Goal: Task Accomplishment & Management: Manage account settings

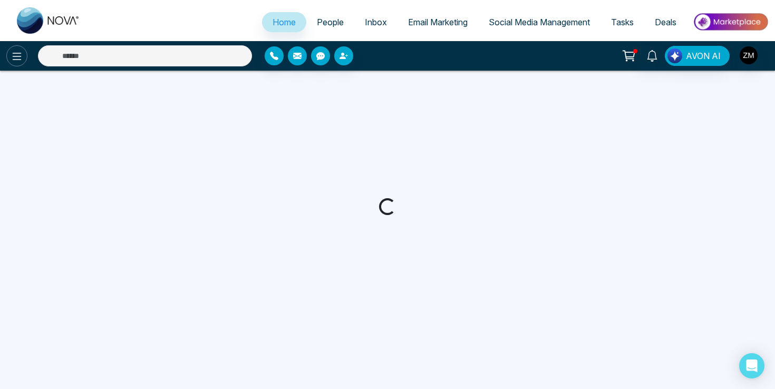
select select "*"
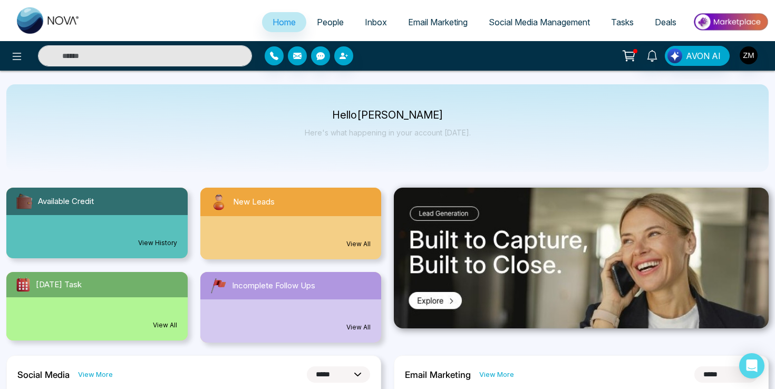
click at [514, 18] on span "Social Media Management" at bounding box center [538, 22] width 101 height 11
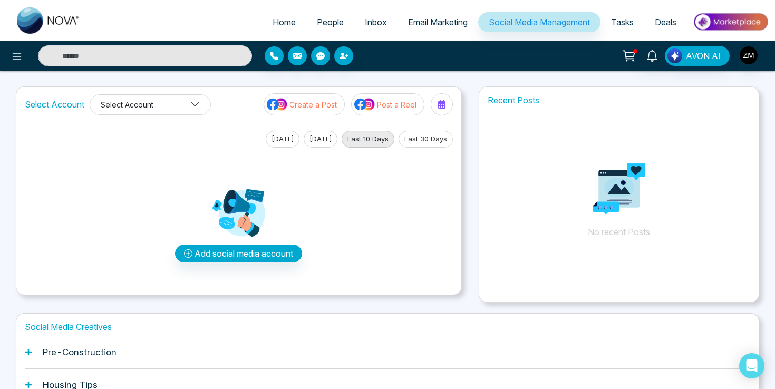
click at [193, 104] on icon at bounding box center [194, 104] width 9 height 9
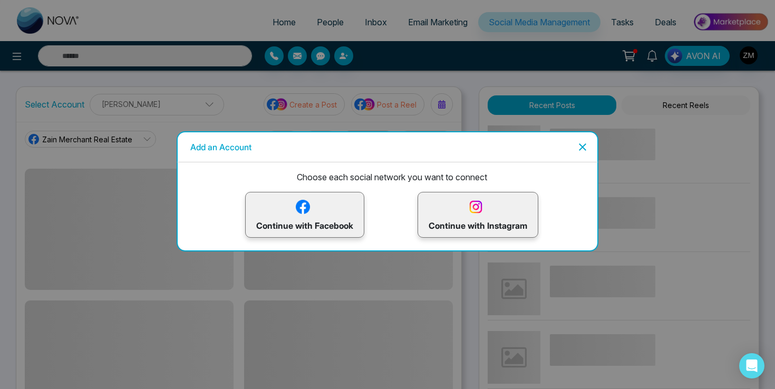
click at [581, 142] on icon "Close" at bounding box center [582, 147] width 13 height 13
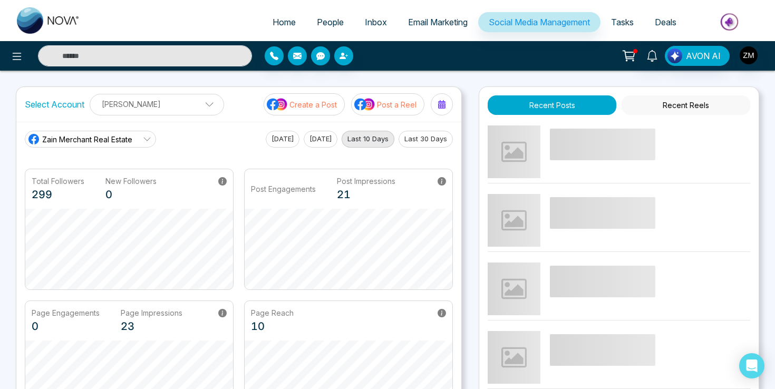
click at [143, 135] on link "Zain Merchant Real Estate" at bounding box center [90, 139] width 131 height 17
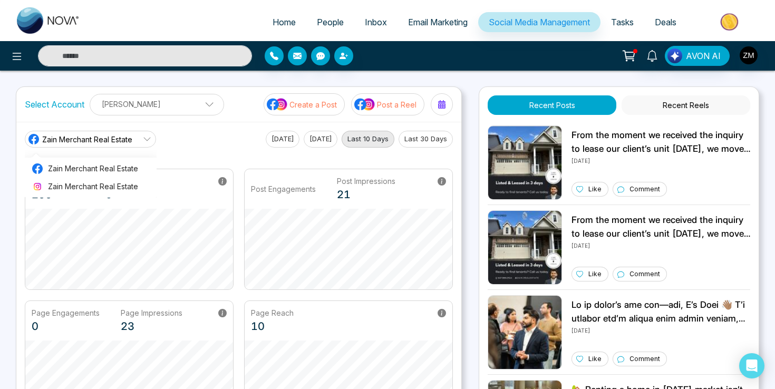
click at [160, 135] on div "Zain Merchant Real Estate Zain Merchant Real Estate Zain Merchant Real Estate T…" at bounding box center [239, 139] width 428 height 17
click at [24, 60] on button at bounding box center [16, 55] width 21 height 21
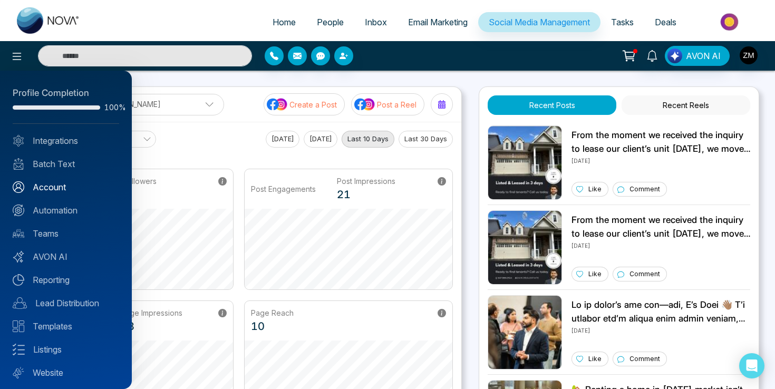
click at [67, 185] on link "Account" at bounding box center [66, 187] width 106 height 13
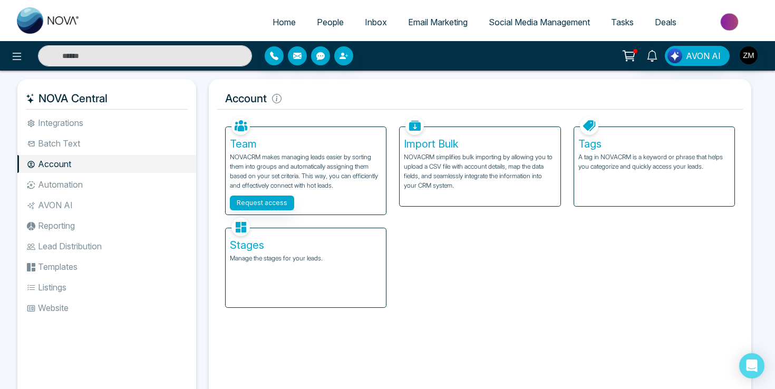
click at [76, 123] on li "Integrations" at bounding box center [106, 123] width 179 height 18
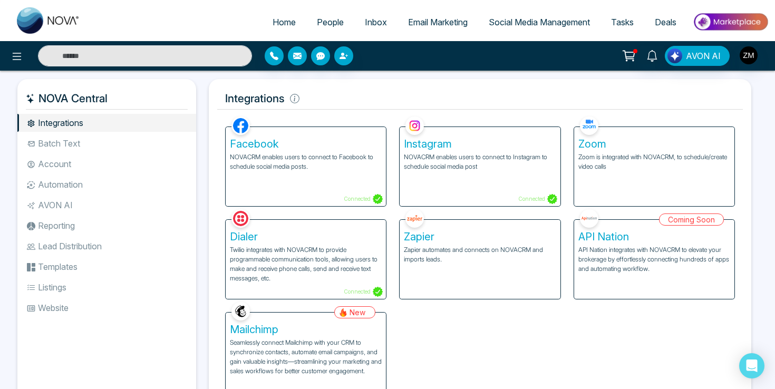
click at [319, 189] on div "Facebook NOVACRM enables users to connect to Facebook to schedule social media …" at bounding box center [306, 166] width 160 height 79
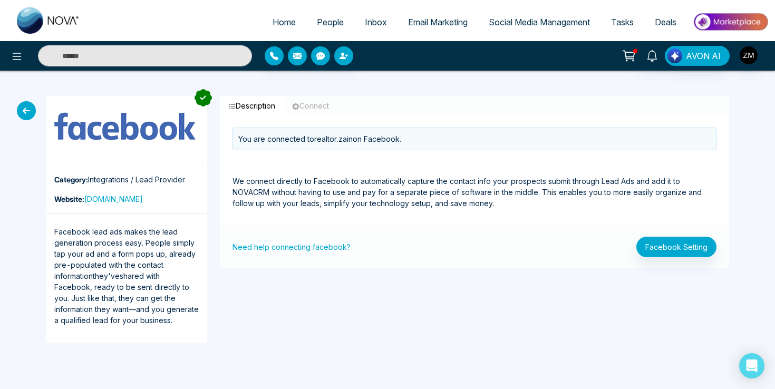
click at [265, 105] on button "Description" at bounding box center [252, 105] width 64 height 19
click at [688, 250] on button "Facebook Setting" at bounding box center [676, 247] width 80 height 21
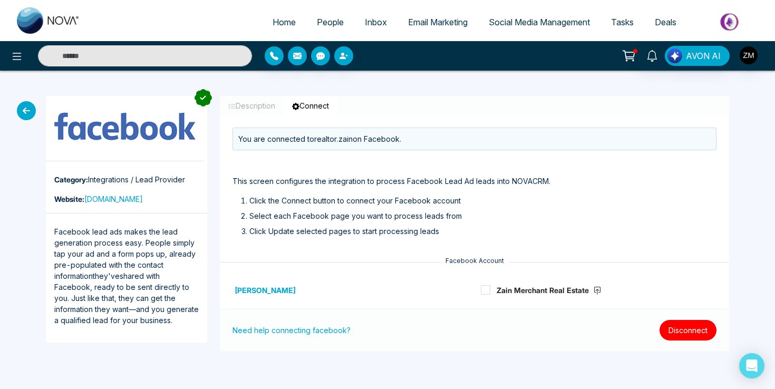
click at [707, 331] on button "Disconnect" at bounding box center [687, 330] width 57 height 21
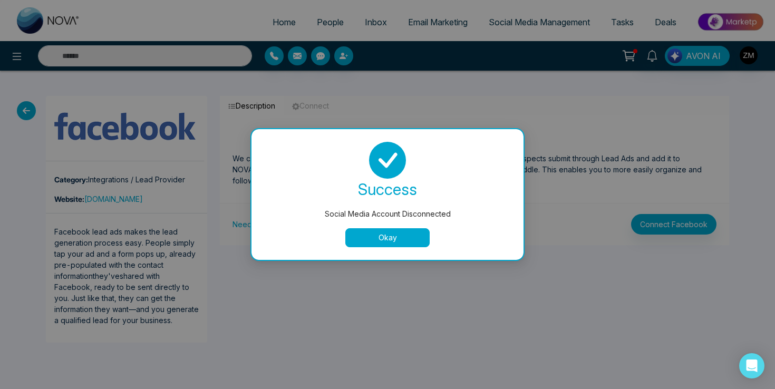
click at [403, 239] on button "Okay" at bounding box center [387, 237] width 84 height 19
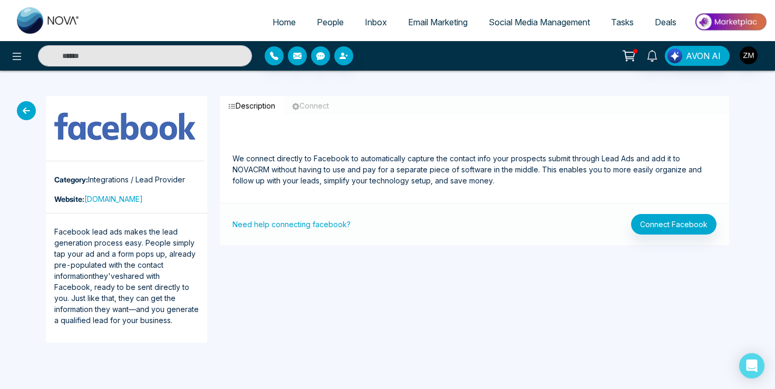
click at [27, 110] on icon at bounding box center [26, 110] width 19 height 19
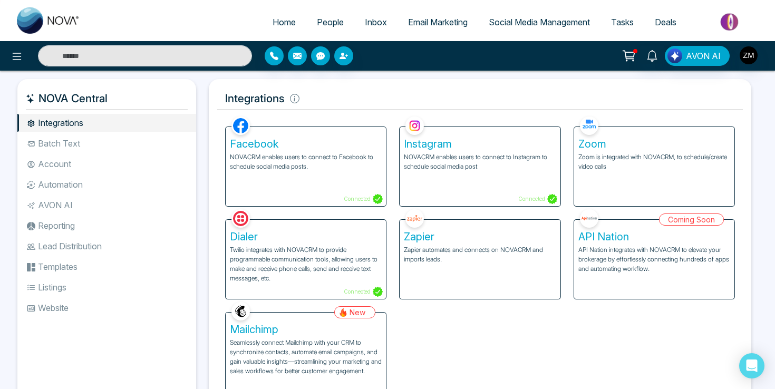
click at [446, 168] on p "NOVACRM enables users to connect to Instagram to schedule social media post" at bounding box center [480, 161] width 152 height 19
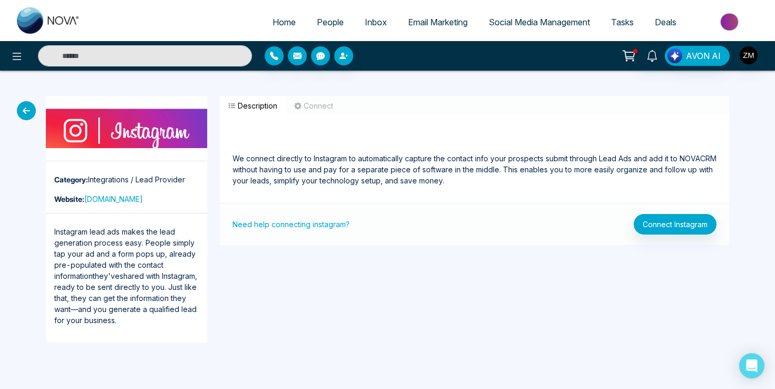
click at [21, 110] on icon at bounding box center [26, 110] width 19 height 19
click at [744, 57] on img "button" at bounding box center [748, 55] width 18 height 18
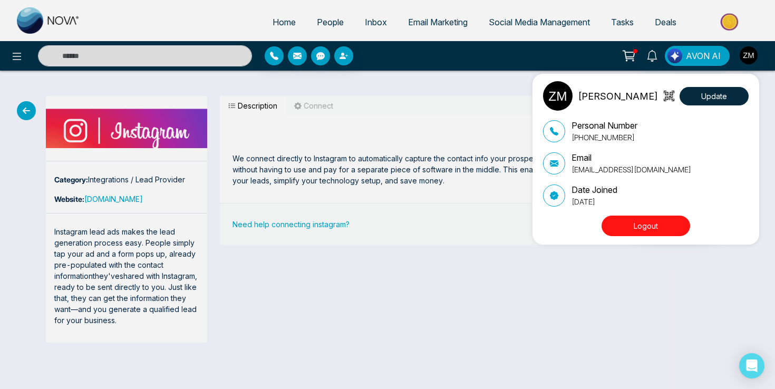
click at [657, 220] on button "Logout" at bounding box center [645, 226] width 89 height 21
